Goal: Transaction & Acquisition: Book appointment/travel/reservation

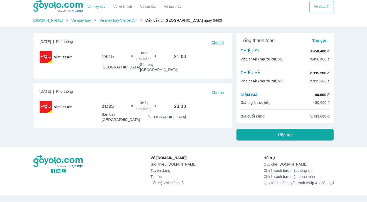
click at [305, 139] on button "Tiếp tục" at bounding box center [284, 134] width 97 height 11
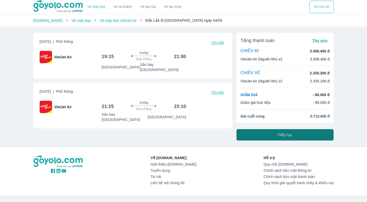
click at [274, 133] on button "Tiếp tục" at bounding box center [284, 134] width 97 height 11
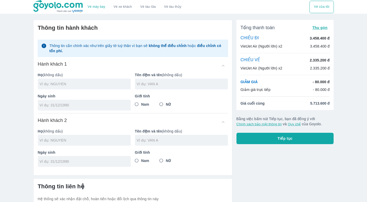
click at [55, 83] on input "text" at bounding box center [85, 83] width 91 height 5
type input "NGO"
click at [175, 88] on div at bounding box center [181, 84] width 93 height 11
type input "THI LE"
click at [162, 102] on input "Nữ" at bounding box center [161, 104] width 9 height 9
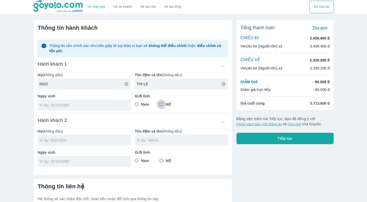
radio input "true"
click at [79, 103] on input "tel" at bounding box center [83, 105] width 86 height 5
type input "[DATE]"
click at [68, 141] on input "text" at bounding box center [85, 140] width 91 height 5
type input "NGO THI LE"
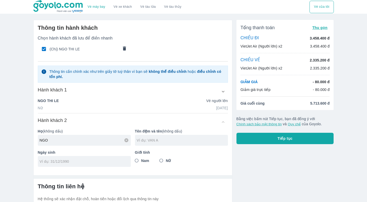
type input "NGO"
click at [147, 138] on div at bounding box center [181, 140] width 93 height 11
type input "HAI NAM"
click at [134, 160] on input "Nam" at bounding box center [136, 160] width 9 height 9
radio input "true"
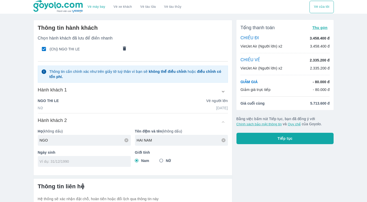
click at [104, 160] on input "tel" at bounding box center [83, 161] width 86 height 5
click at [41, 161] on input "20/12/2012" at bounding box center [83, 161] width 86 height 5
drag, startPoint x: 60, startPoint y: 160, endPoint x: 20, endPoint y: 162, distance: 39.6
click at [20, 162] on div "Vé máy bay Vé xe khách Vé tàu lửa Vé tàu thủy Vé của tôi Thông tin hành khách C…" at bounding box center [183, 124] width 367 height 249
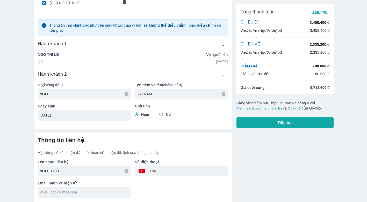
type input "30/09/2012"
click at [172, 171] on input "tel" at bounding box center [192, 171] width 72 height 12
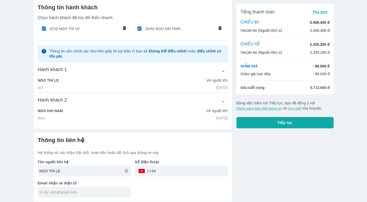
scroll to position [21, 0]
type input "0983718075"
click at [112, 193] on input "text" at bounding box center [85, 192] width 91 height 5
type input "NGOL"
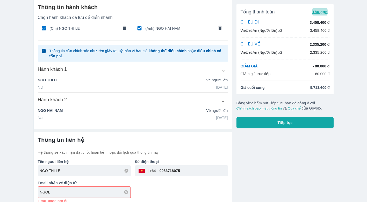
scroll to position [27, 0]
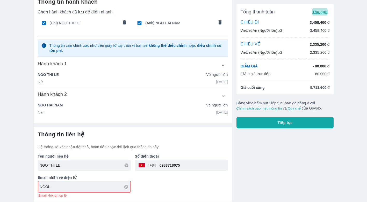
click at [51, 185] on input "NGOL" at bounding box center [85, 186] width 91 height 5
drag, startPoint x: 51, startPoint y: 185, endPoint x: 24, endPoint y: 184, distance: 26.7
click at [24, 184] on div "Vé máy bay Vé xe khách Vé tàu lửa Vé tàu thủy Vé của tôi Thông tin hành khách C…" at bounding box center [183, 88] width 367 height 228
type input "N"
type input "ngole25052004@gmai.com"
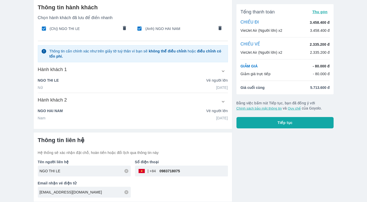
scroll to position [21, 0]
drag, startPoint x: 185, startPoint y: 154, endPoint x: 189, endPoint y: 161, distance: 8.8
click at [185, 153] on div "Thông tin liên hệ Hệ thống sẽ xác nhận đặt chỗ, hoàn tiền hoặc đổi lịch qua thô…" at bounding box center [133, 167] width 190 height 61
click at [62, 194] on input "ngole25052004@gmai.com" at bounding box center [85, 192] width 91 height 5
click at [87, 194] on input "ngole25052004@gmai.com" at bounding box center [85, 192] width 91 height 5
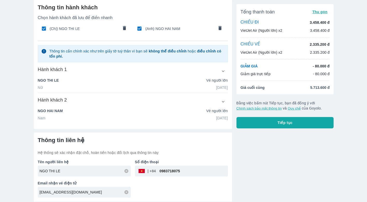
scroll to position [0, 0]
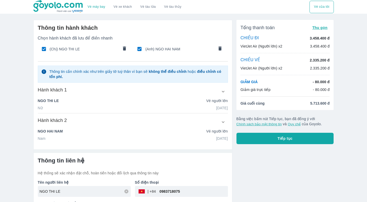
click at [224, 92] on icon "button" at bounding box center [222, 91] width 5 height 5
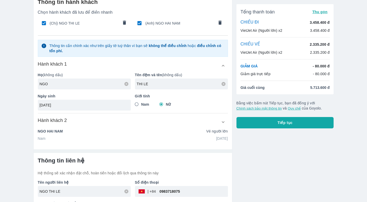
scroll to position [47, 0]
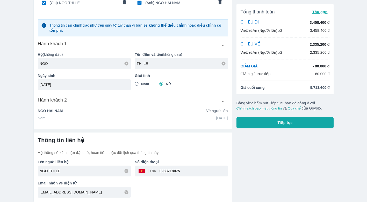
click at [225, 105] on button "button" at bounding box center [222, 101] width 9 height 9
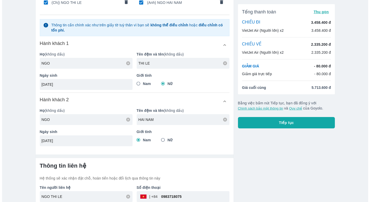
scroll to position [72, 0]
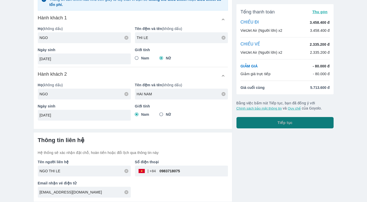
click at [291, 128] on button "Tiếp tục" at bounding box center [284, 122] width 97 height 11
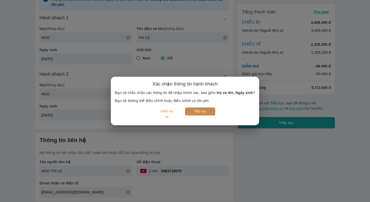
click at [206, 110] on button "Tiếp tục" at bounding box center [200, 112] width 30 height 8
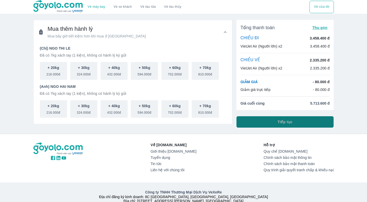
click at [265, 124] on button "Tiếp tục" at bounding box center [284, 121] width 97 height 11
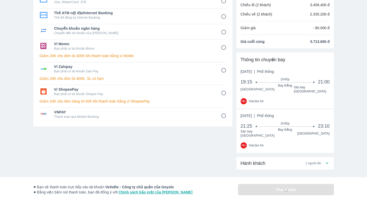
scroll to position [26, 0]
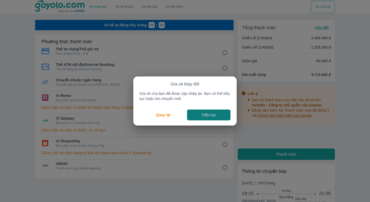
click at [214, 115] on p "Tiếp tục" at bounding box center [209, 115] width 14 height 5
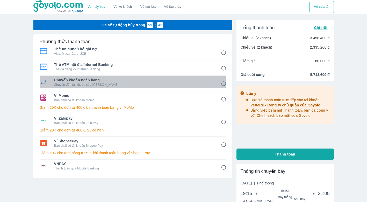
click at [173, 83] on span "Chuyển khoản ngân hàng" at bounding box center [133, 80] width 159 height 5
radio input "true"
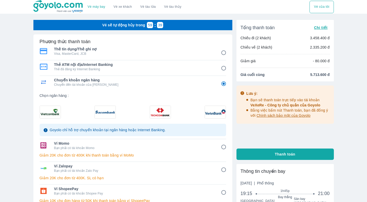
scroll to position [26, 0]
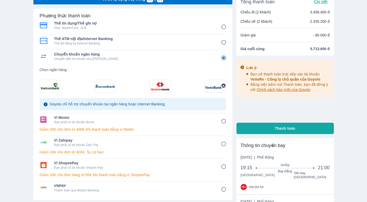
click at [49, 87] on img at bounding box center [50, 86] width 21 height 12
radio input "false"
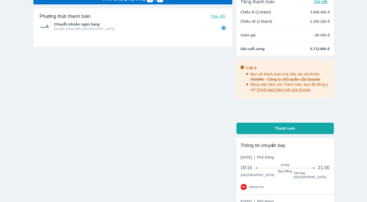
scroll to position [0, 0]
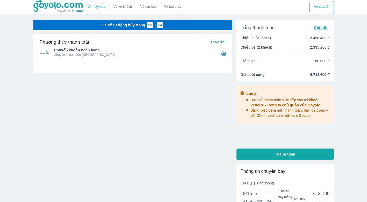
click at [114, 56] on p "Chuyển khoản đến Vietcombank" at bounding box center [133, 55] width 159 height 4
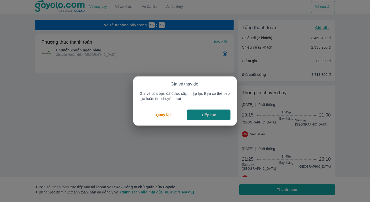
click at [215, 117] on p "Tiếp tục" at bounding box center [209, 115] width 14 height 5
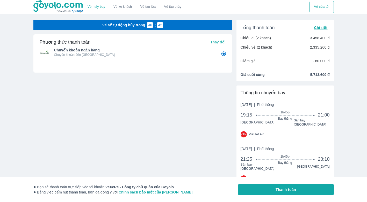
click at [211, 54] on p "Chuyển khoản đến [GEOGRAPHIC_DATA]" at bounding box center [133, 55] width 159 height 4
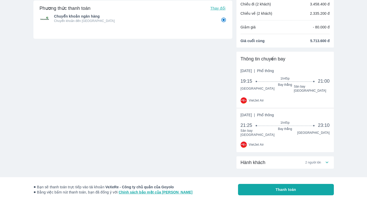
click at [320, 160] on div "Hành khách 2 người lớn" at bounding box center [282, 163] width 84 height 6
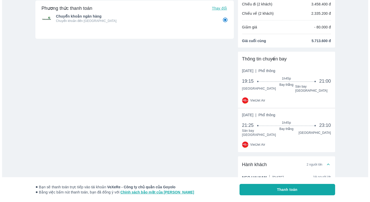
scroll to position [57, 0]
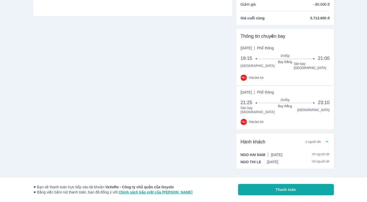
click at [283, 191] on span "Thanh toán" at bounding box center [285, 189] width 20 height 5
radio input "false"
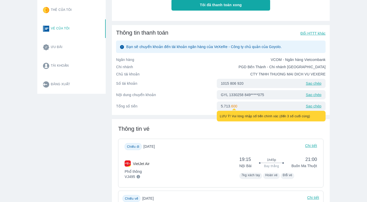
scroll to position [129, 0]
